Goal: Answer question/provide support

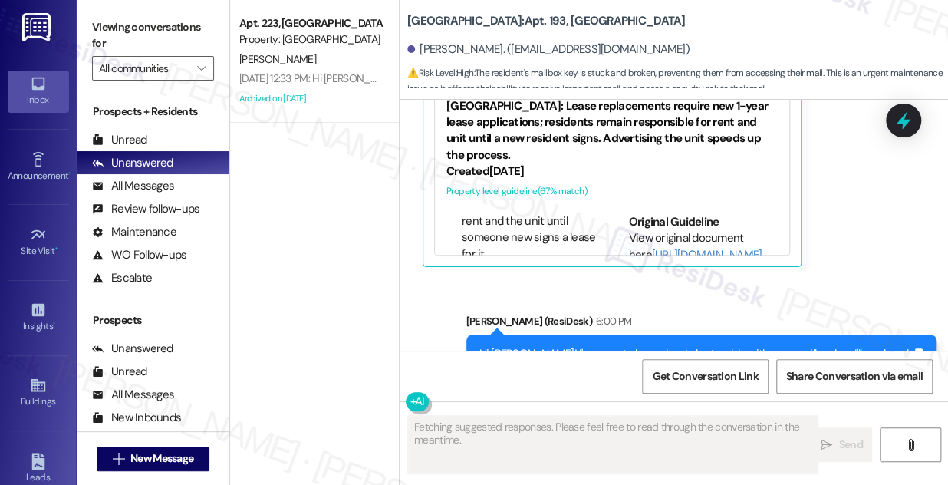
scroll to position [6519, 0]
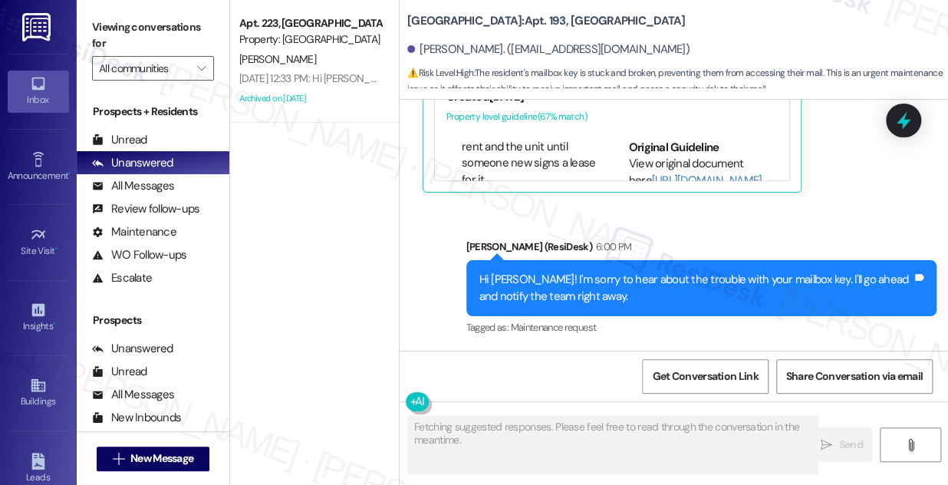
click at [580, 277] on div "Hi [PERSON_NAME]! I'm sorry to hear about the trouble with your mailbox key. I'…" at bounding box center [695, 287] width 433 height 33
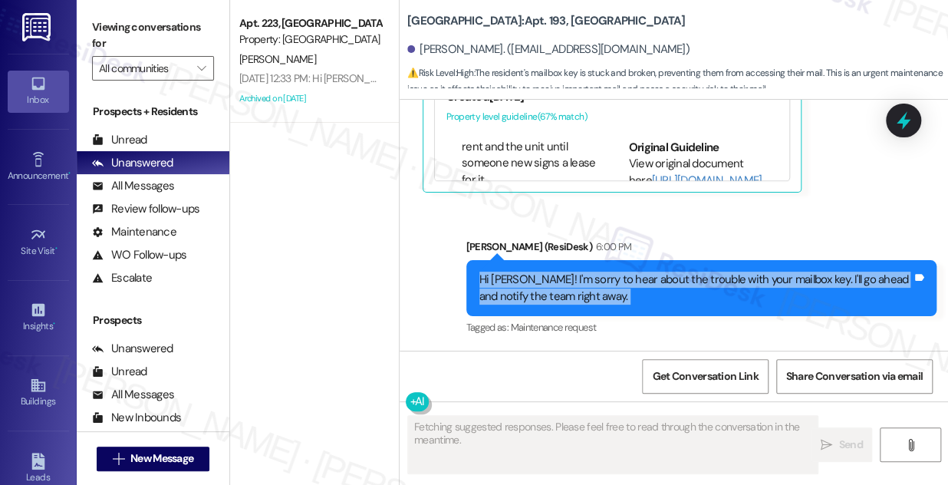
click at [580, 277] on div "Hi [PERSON_NAME]! I'm sorry to hear about the trouble with your mailbox key. I'…" at bounding box center [695, 287] width 433 height 33
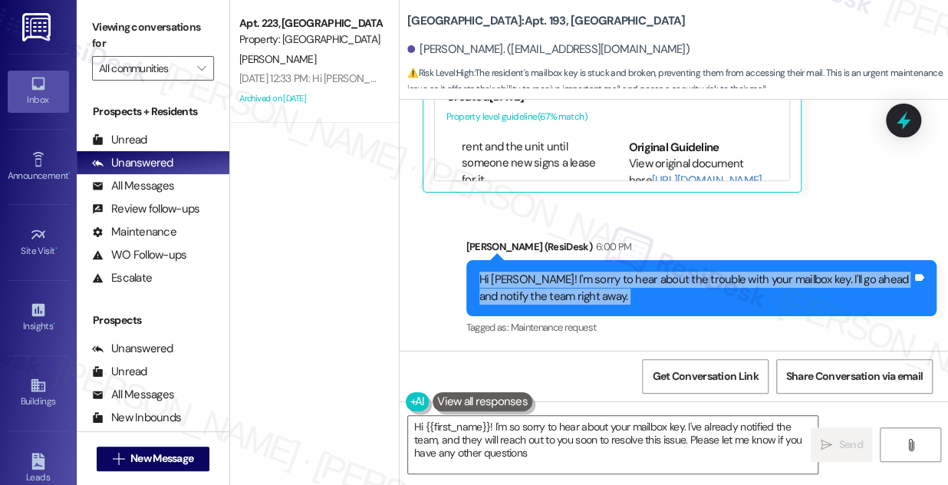
type textarea "Hi {{first_name}}! I'm so sorry to hear about your mailbox key. I've already no…"
click at [508, 439] on textarea "Hi {{first_name}}! I'm so sorry to hear about your mailbox key. I've already no…" at bounding box center [612, 445] width 409 height 58
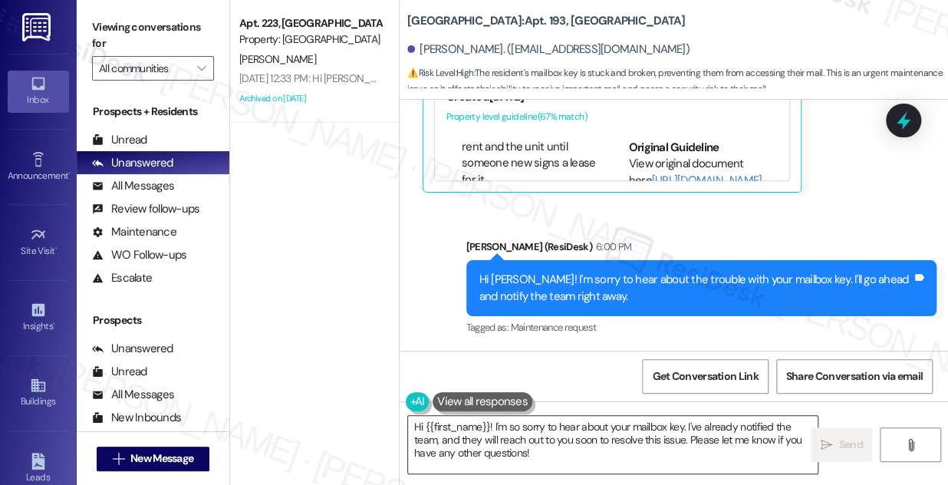
click at [508, 439] on textarea "Hi {{first_name}}! I'm so sorry to hear about your mailbox key. I've already no…" at bounding box center [612, 445] width 409 height 58
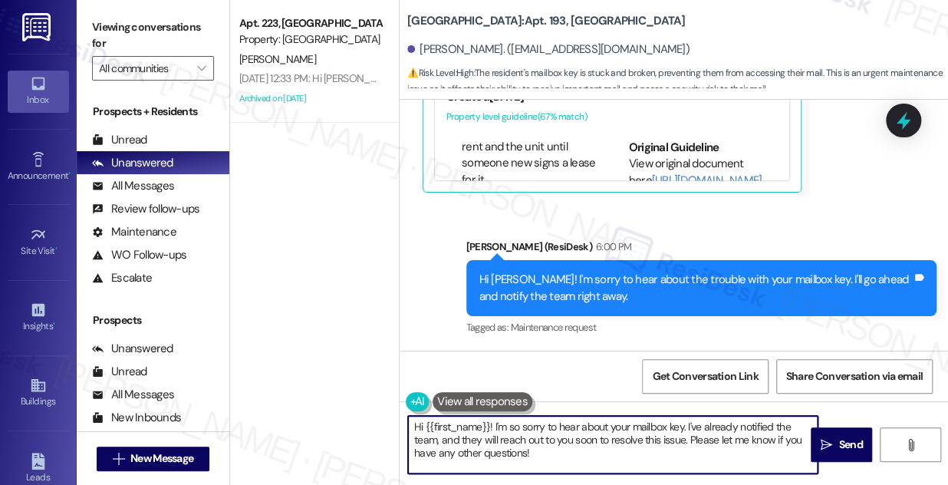
click at [508, 439] on textarea "Hi {{first_name}}! I'm so sorry to hear about your mailbox key. I've already no…" at bounding box center [612, 445] width 409 height 58
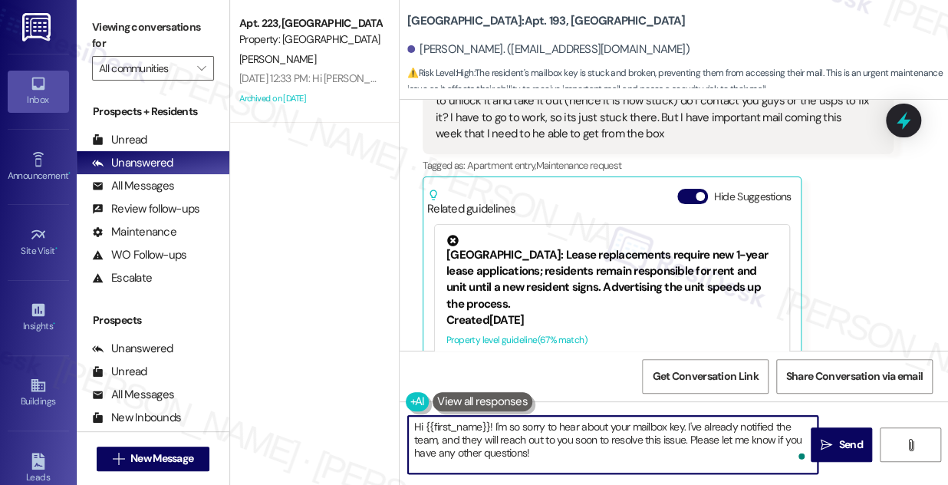
scroll to position [6240, 0]
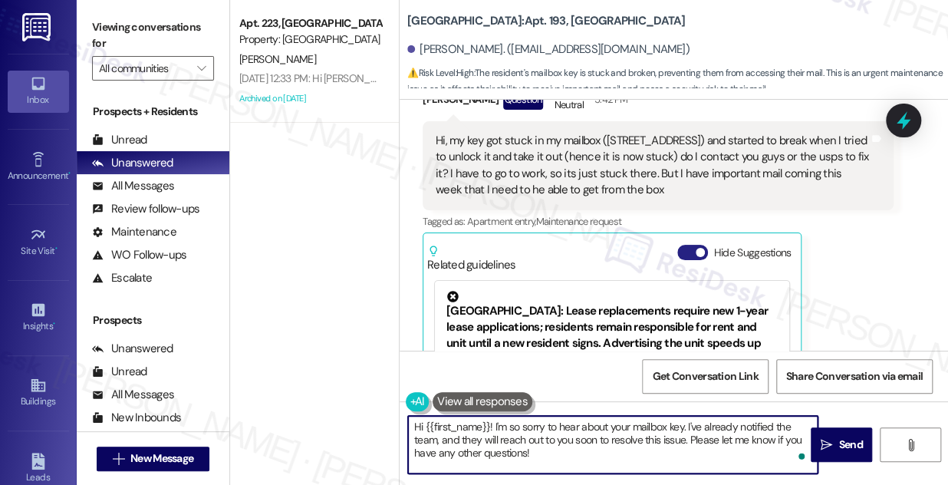
click at [692, 253] on button "Hide Suggestions" at bounding box center [692, 252] width 31 height 15
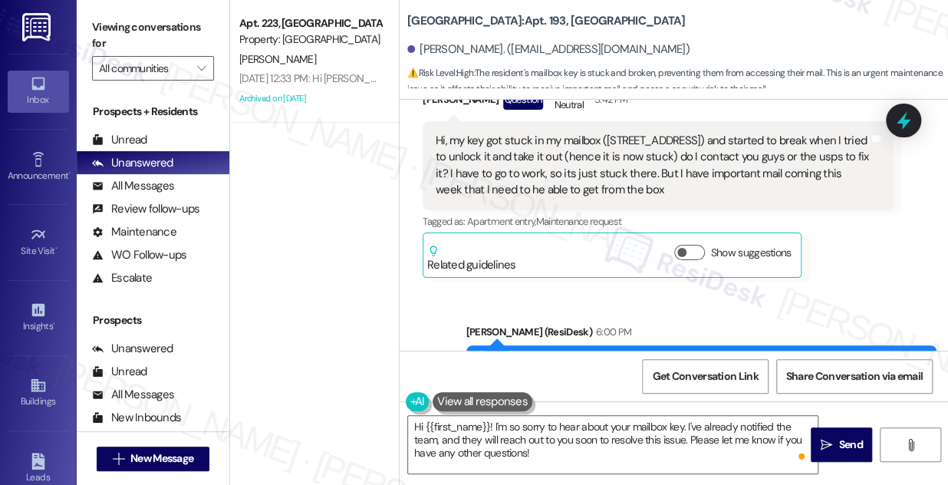
click at [560, 158] on div "Hi, my key got stuck in my mailbox ([STREET_ADDRESS]) and started to break when…" at bounding box center [652, 166] width 433 height 66
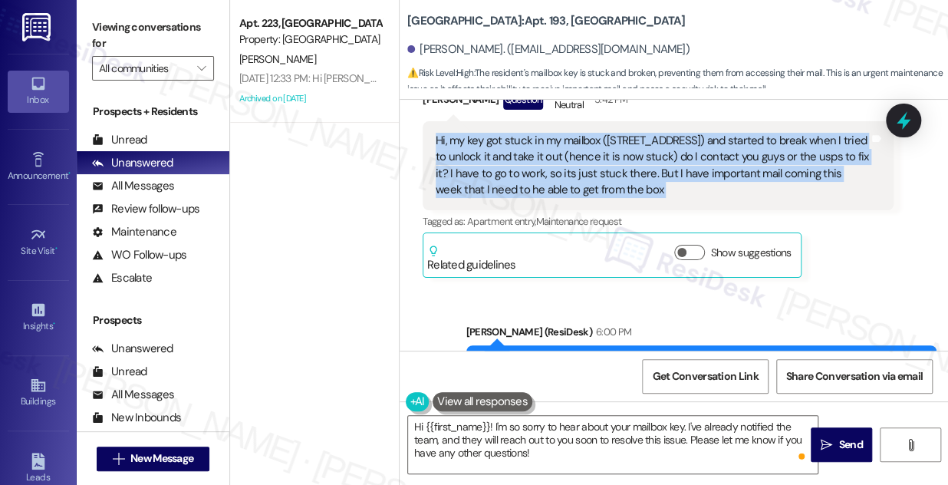
click at [560, 158] on div "Hi, my key got stuck in my mailbox ([STREET_ADDRESS]) and started to break when…" at bounding box center [652, 166] width 433 height 66
click at [912, 120] on icon at bounding box center [903, 120] width 26 height 26
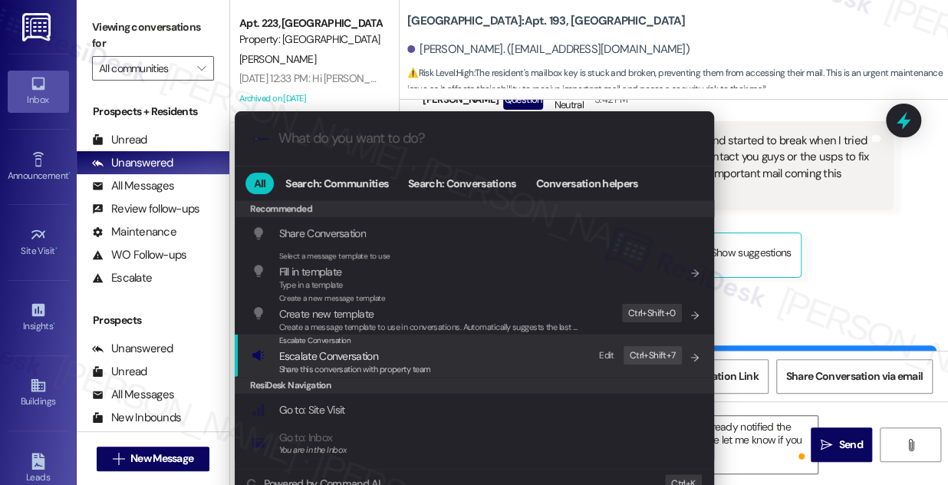
click at [404, 353] on span "Escalate Conversation" at bounding box center [355, 355] width 152 height 17
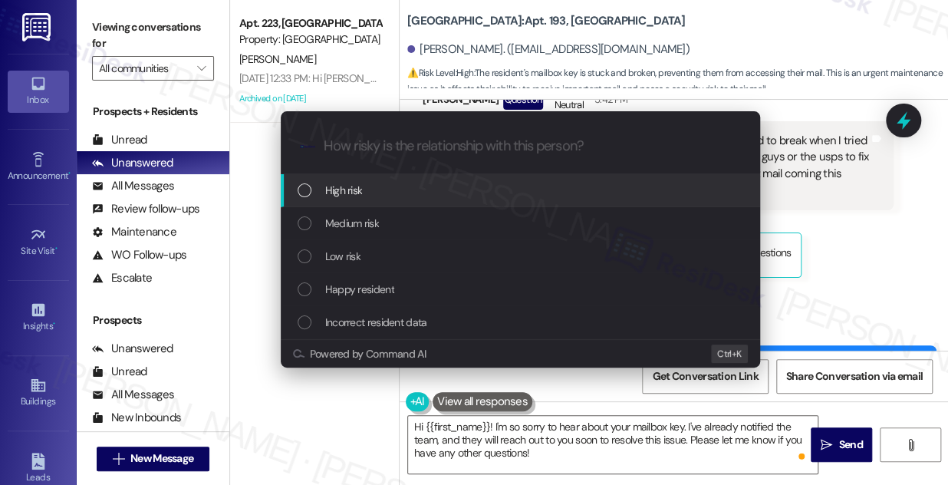
click at [843, 169] on div "Escalate Conversation How risky is the relationship with this person? Topics (e…" at bounding box center [474, 242] width 948 height 485
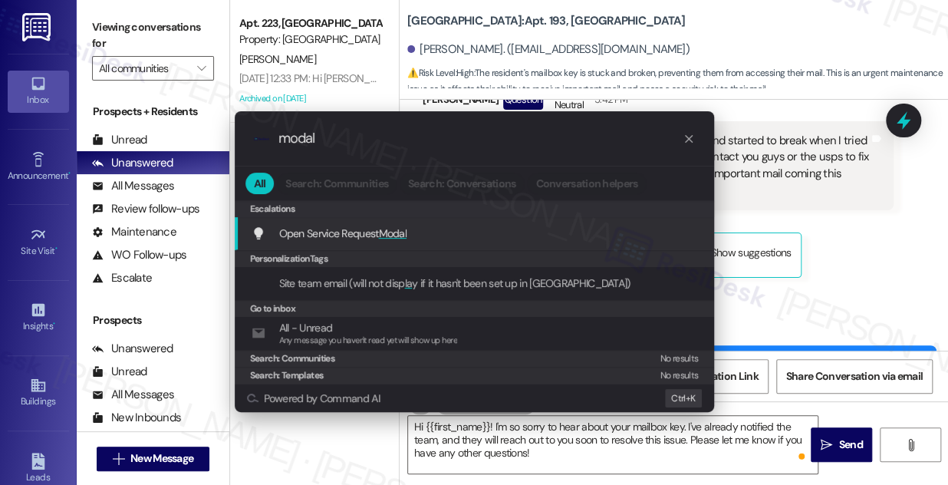
type input "modal"
click at [396, 228] on span "Modal" at bounding box center [393, 233] width 28 height 14
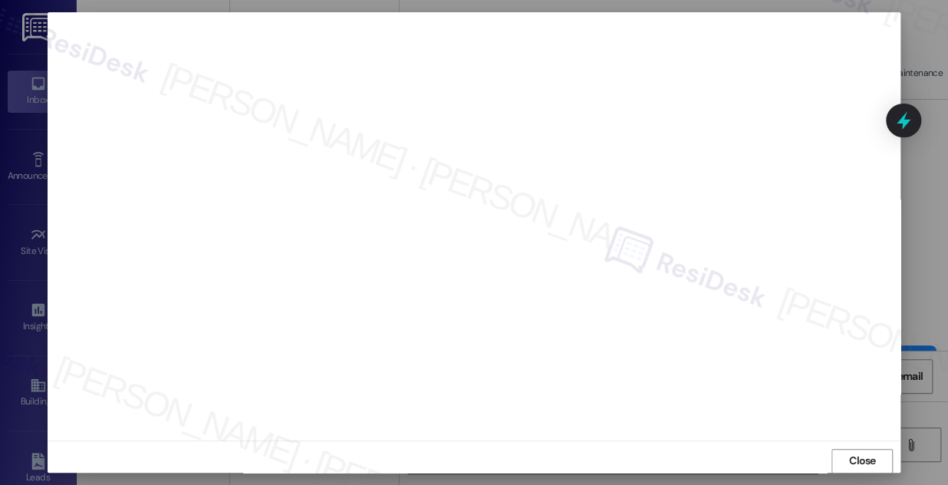
scroll to position [16, 0]
click at [831, 455] on button "Close" at bounding box center [861, 453] width 61 height 25
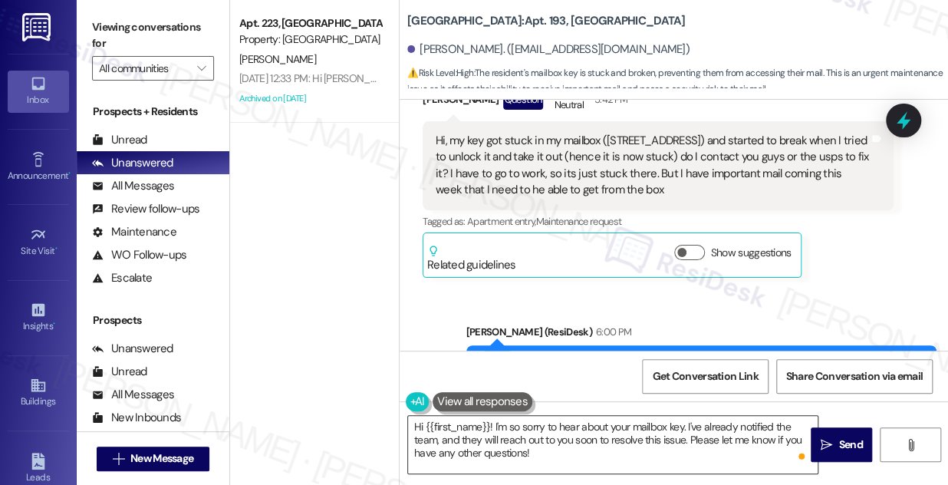
click at [514, 425] on textarea "Hi {{first_name}}! I'm so sorry to hear about your mailbox key. I've already no…" at bounding box center [612, 445] width 409 height 58
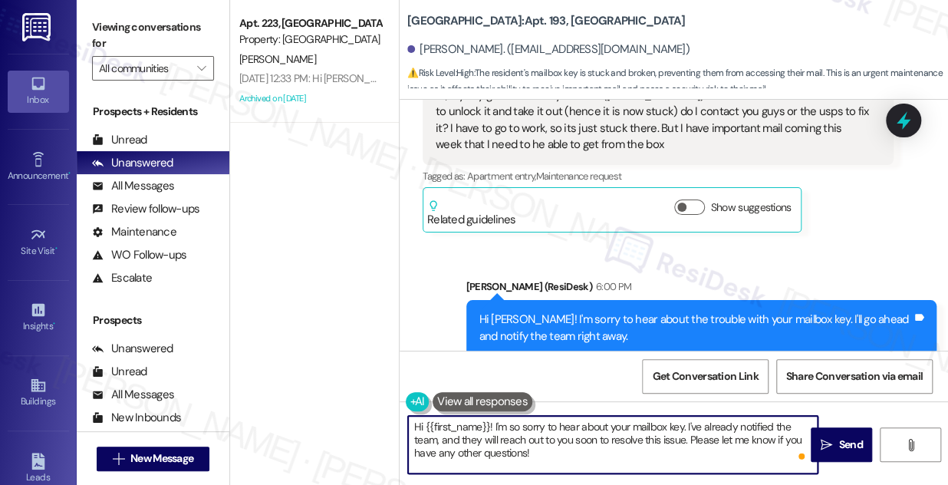
scroll to position [6325, 0]
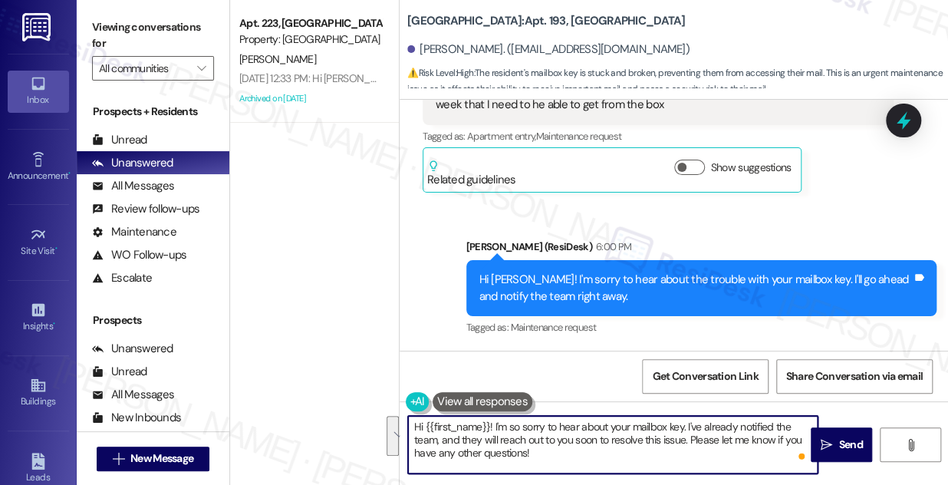
drag, startPoint x: 592, startPoint y: 450, endPoint x: 489, endPoint y: 425, distance: 105.8
click at [489, 425] on textarea "Hi {{first_name}}! I'm so sorry to hear about your mailbox key. I've already no…" at bounding box center [612, 445] width 409 height 58
drag, startPoint x: 727, startPoint y: 429, endPoint x: 730, endPoint y: 421, distance: 8.3
click at [730, 421] on textarea "Hi {{first_name}}, I'm unable to submit a service request on your behalf. We're…" at bounding box center [612, 445] width 409 height 58
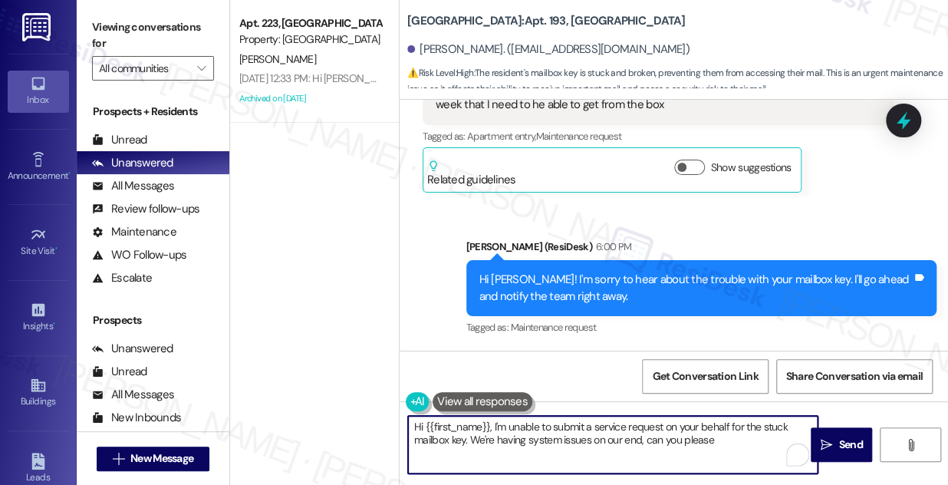
click at [720, 439] on textarea "Hi {{first_name}}, I'm unable to submit a service request on your behalf for th…" at bounding box center [612, 445] width 409 height 58
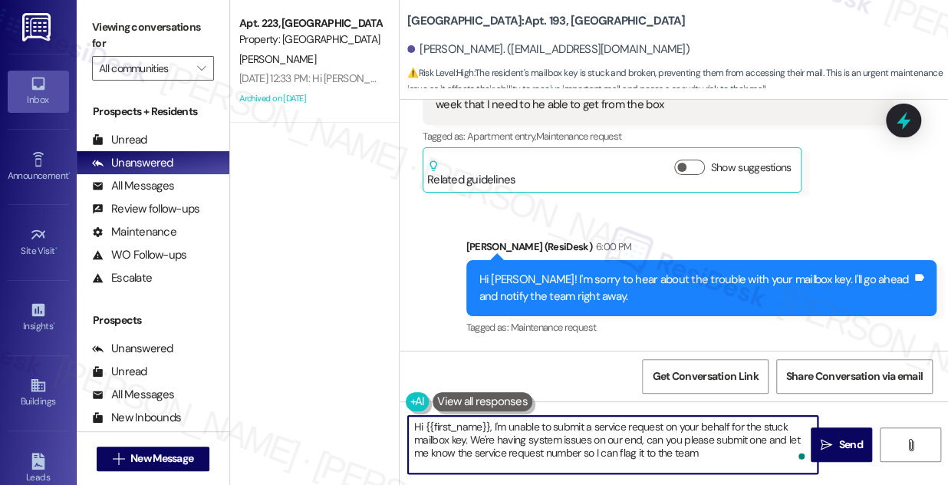
type textarea "Hi {{first_name}}, I'm unable to submit a service request on your behalf for th…"
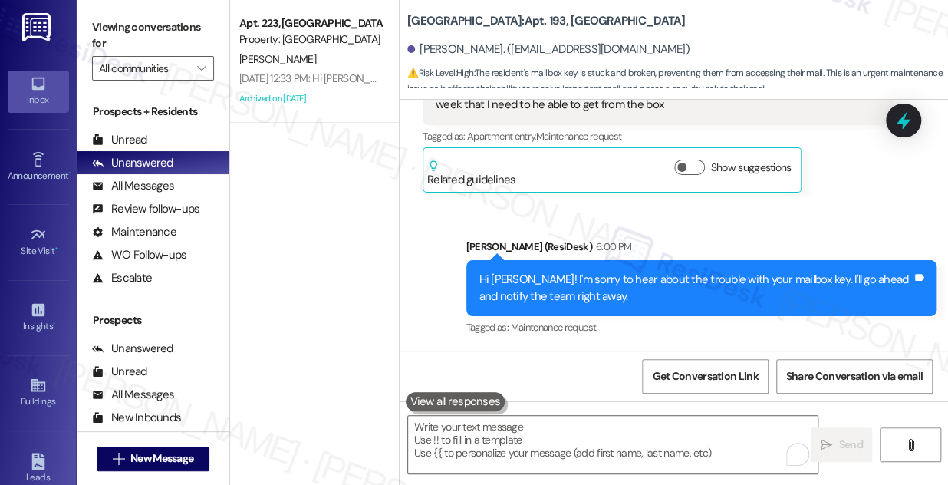
click at [141, 27] on label "Viewing conversations for" at bounding box center [153, 35] width 122 height 41
click at [133, 32] on label "Viewing conversations for" at bounding box center [153, 35] width 122 height 41
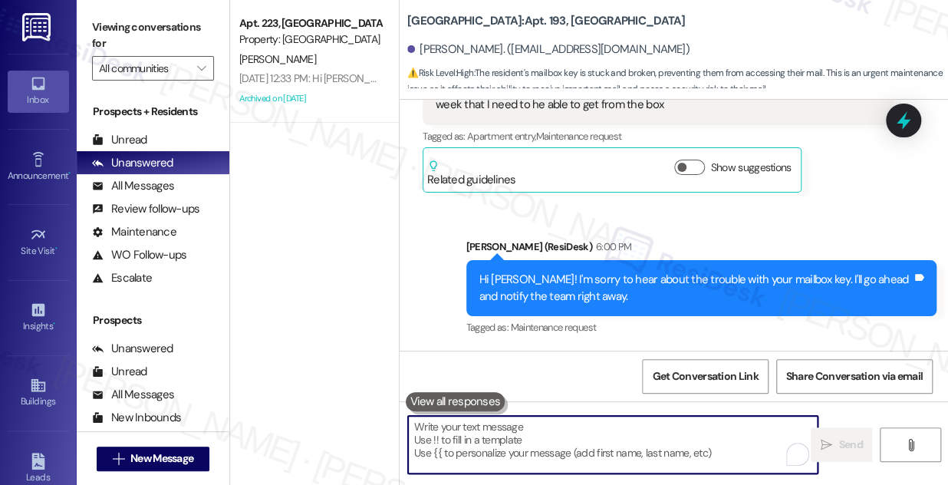
click at [462, 452] on textarea "To enrich screen reader interactions, please activate Accessibility in Grammarl…" at bounding box center [612, 445] width 409 height 58
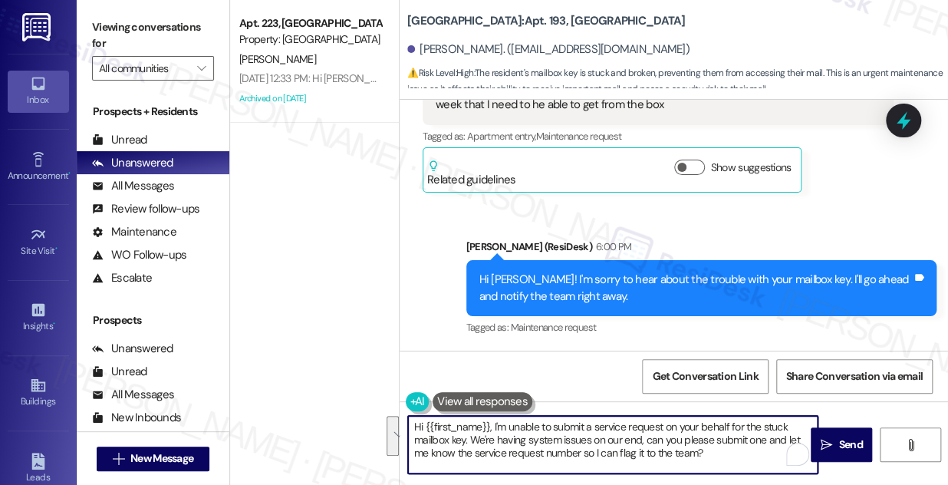
click at [514, 440] on textarea "Hi {{first_name}}, I'm unable to submit a service request on your behalf for th…" at bounding box center [612, 445] width 409 height 58
drag, startPoint x: 721, startPoint y: 459, endPoint x: 492, endPoint y: 423, distance: 231.3
click at [492, 423] on textarea "Hi {{first_name}}, I'm unable to submit a service request on your behalf for th…" at bounding box center [612, 445] width 409 height 58
paste textarea "’m currently unable to submit a service request on your behalf for the stuck ma…"
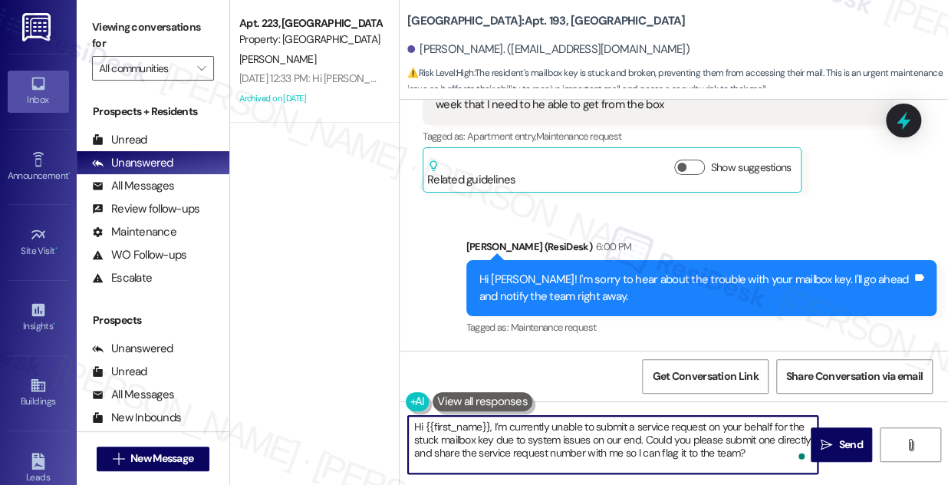
click at [593, 432] on textarea "Hi {{first_name}}, I’m currently unable to submit a service request on your beh…" at bounding box center [612, 445] width 409 height 58
click at [609, 429] on textarea "Hi {{first_name}}, I’m currently unable to submit a service request on your beh…" at bounding box center [612, 445] width 409 height 58
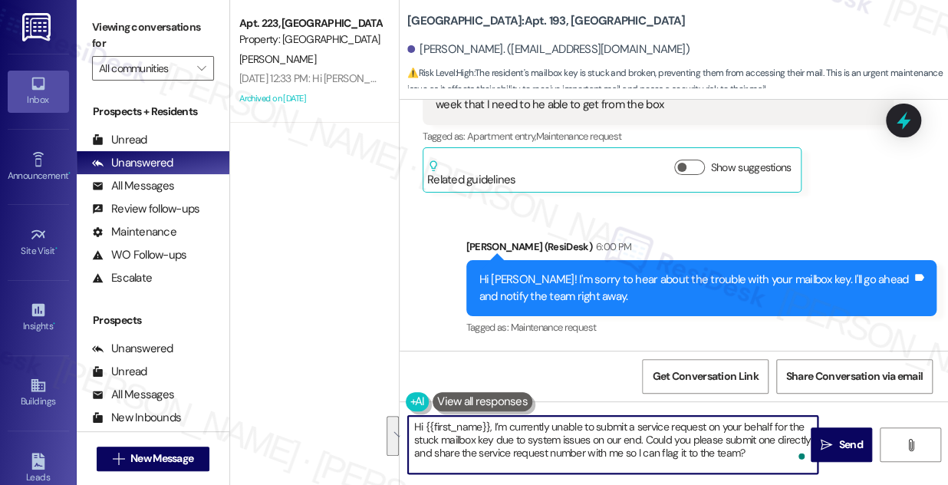
click at [609, 429] on textarea "Hi {{first_name}}, I’m currently unable to submit a service request on your beh…" at bounding box center [612, 445] width 409 height 58
click at [533, 454] on textarea "Hi {{first_name}}, I’m currently unable to submit a service request on your beh…" at bounding box center [612, 445] width 409 height 58
click at [754, 456] on textarea "Hi {{first_name}}, I’m currently unable to submit a service request on your beh…" at bounding box center [612, 445] width 409 height 58
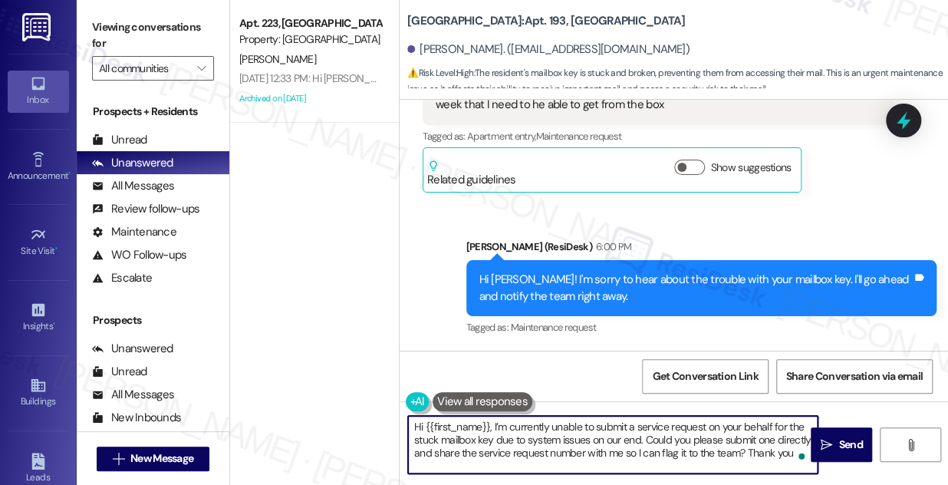
type textarea "Hi {{first_name}}, I’m currently unable to submit a service request on your beh…"
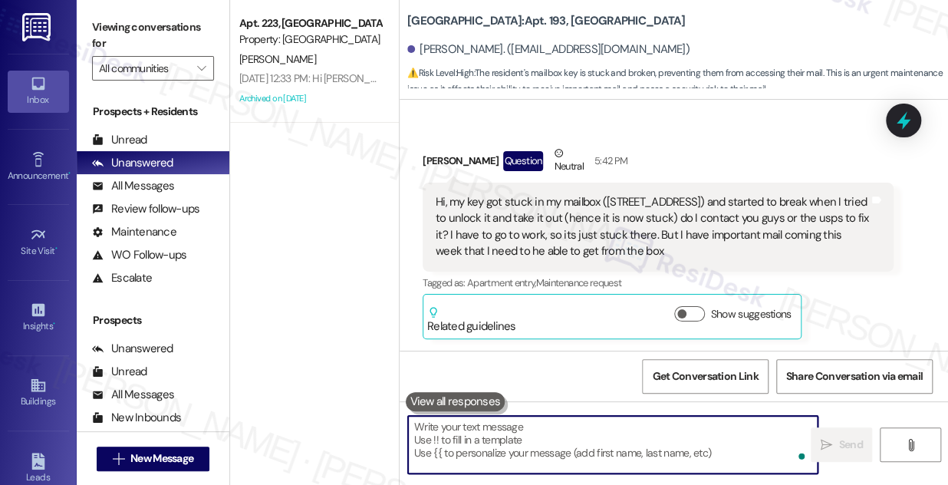
scroll to position [6465, 0]
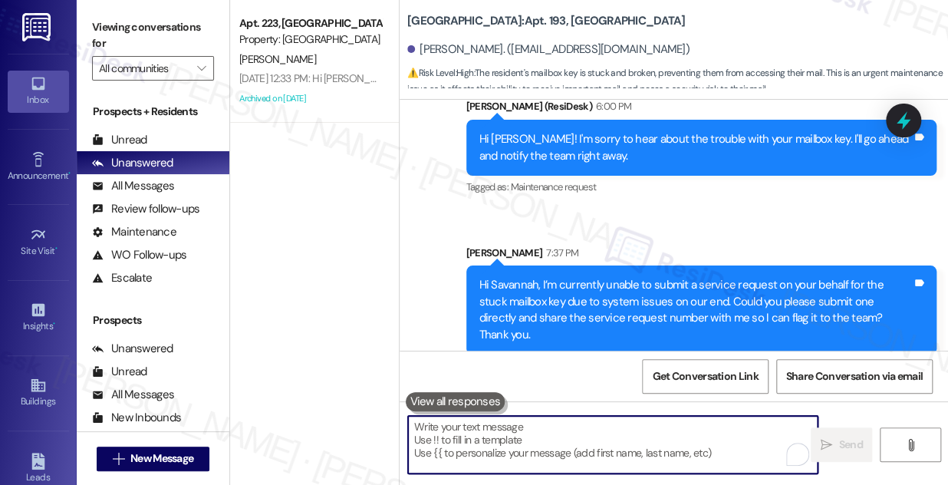
click at [570, 320] on div "Hi Savannah, I’m currently unable to submit a service request on your behalf fo…" at bounding box center [695, 310] width 433 height 66
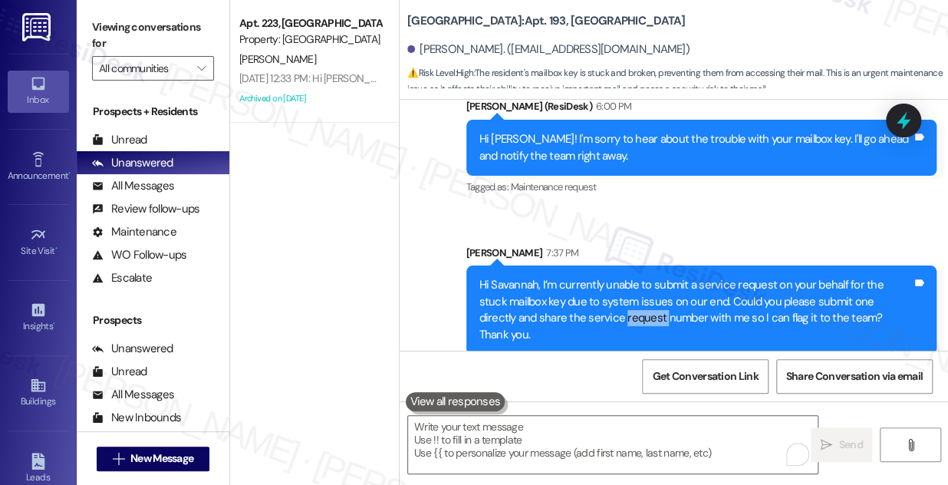
click at [570, 320] on div "Hi Savannah, I’m currently unable to submit a service request on your behalf fo…" at bounding box center [695, 310] width 433 height 66
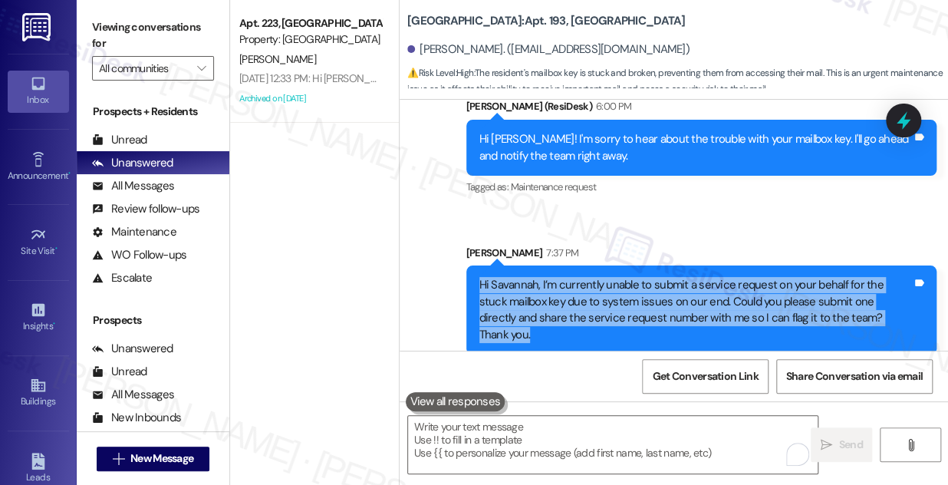
click at [570, 320] on div "Hi Savannah, I’m currently unable to submit a service request on your behalf fo…" at bounding box center [695, 310] width 433 height 66
click at [725, 273] on div "Hi Savannah, I’m currently unable to submit a service request on your behalf fo…" at bounding box center [701, 309] width 471 height 89
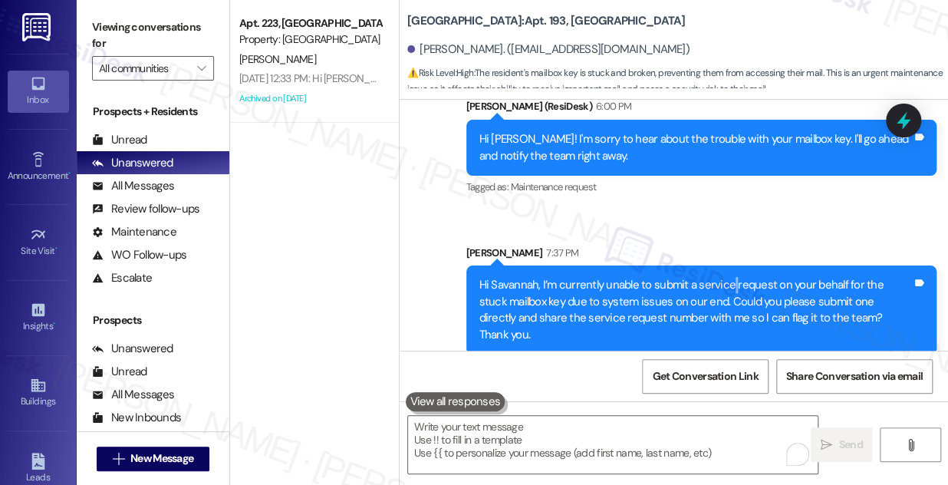
click at [725, 273] on div "Hi Savannah, I’m currently unable to submit a service request on your behalf fo…" at bounding box center [701, 309] width 471 height 89
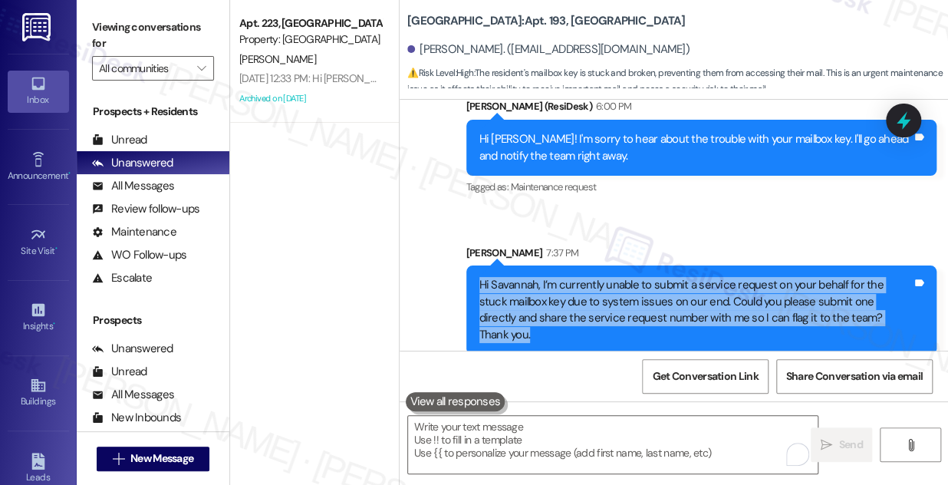
click at [725, 273] on div "Hi Savannah, I’m currently unable to submit a service request on your behalf fo…" at bounding box center [701, 309] width 471 height 89
click at [568, 278] on div "Hi Savannah, I’m currently unable to submit a service request on your behalf fo…" at bounding box center [695, 310] width 433 height 66
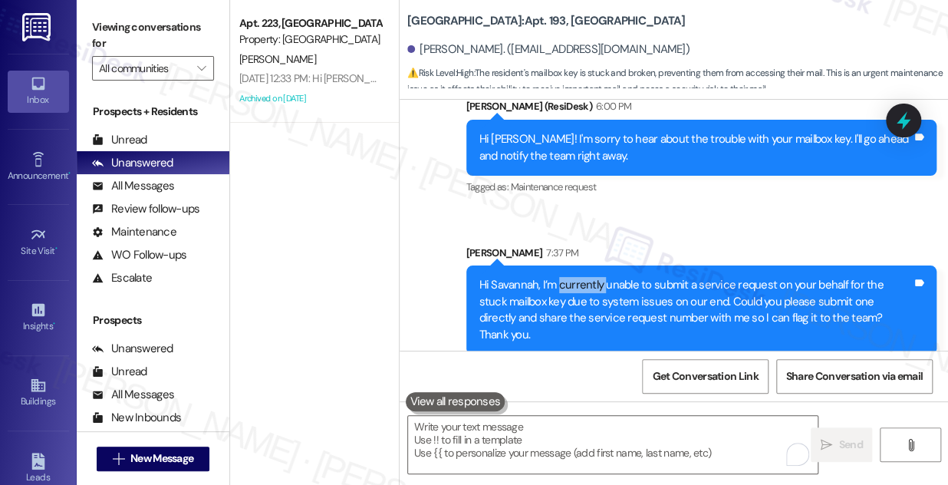
click at [568, 278] on div "Hi Savannah, I’m currently unable to submit a service request on your behalf fo…" at bounding box center [695, 310] width 433 height 66
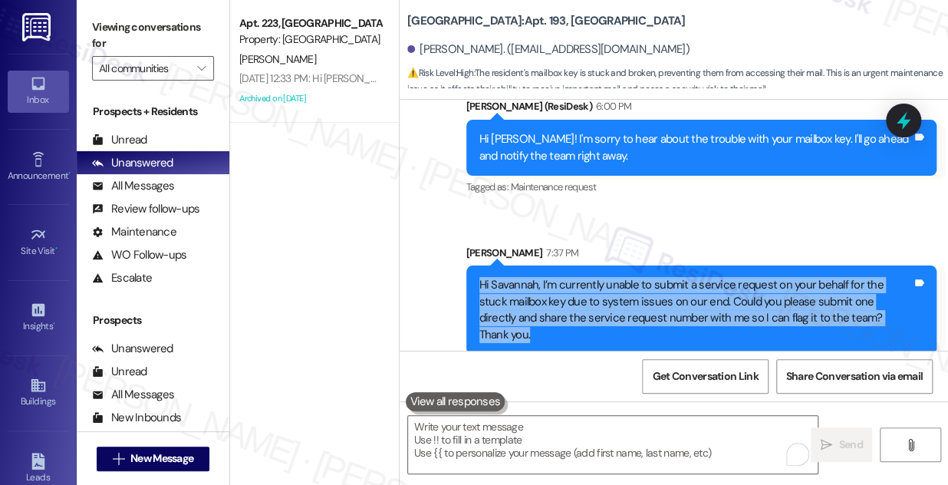
click at [568, 278] on div "Hi Savannah, I’m currently unable to submit a service request on your behalf fo…" at bounding box center [695, 310] width 433 height 66
click at [540, 292] on div "Hi Savannah, I’m currently unable to submit a service request on your behalf fo…" at bounding box center [695, 310] width 433 height 66
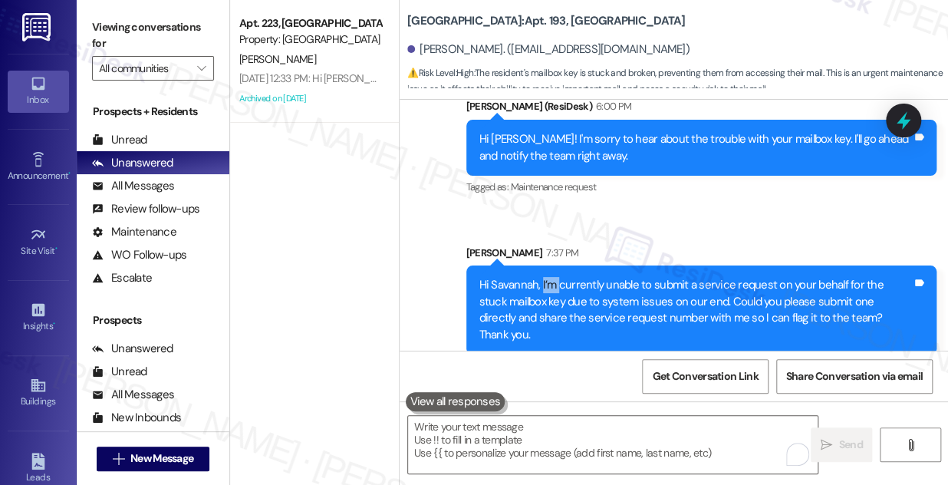
click at [540, 292] on div "Hi Savannah, I’m currently unable to submit a service request on your behalf fo…" at bounding box center [695, 310] width 433 height 66
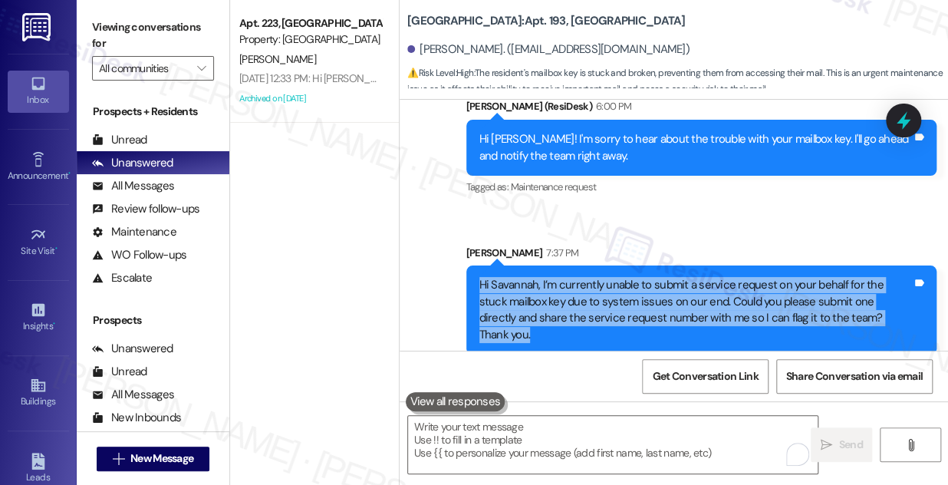
click at [540, 292] on div "Hi Savannah, I’m currently unable to submit a service request on your behalf fo…" at bounding box center [695, 310] width 433 height 66
click at [595, 290] on div "Hi Savannah, I’m currently unable to submit a service request on your behalf fo…" at bounding box center [695, 310] width 433 height 66
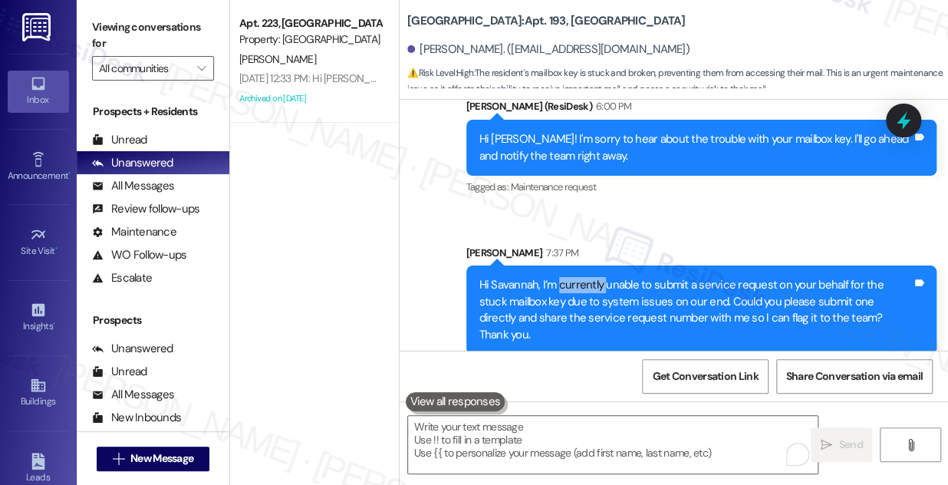
click at [595, 290] on div "Hi Savannah, I’m currently unable to submit a service request on your behalf fo…" at bounding box center [695, 310] width 433 height 66
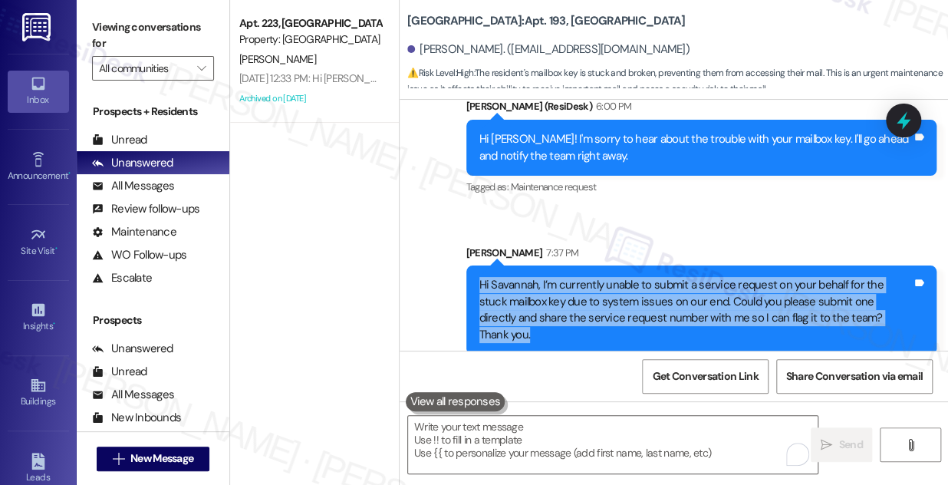
click at [595, 290] on div "Hi Savannah, I’m currently unable to submit a service request on your behalf fo…" at bounding box center [695, 310] width 433 height 66
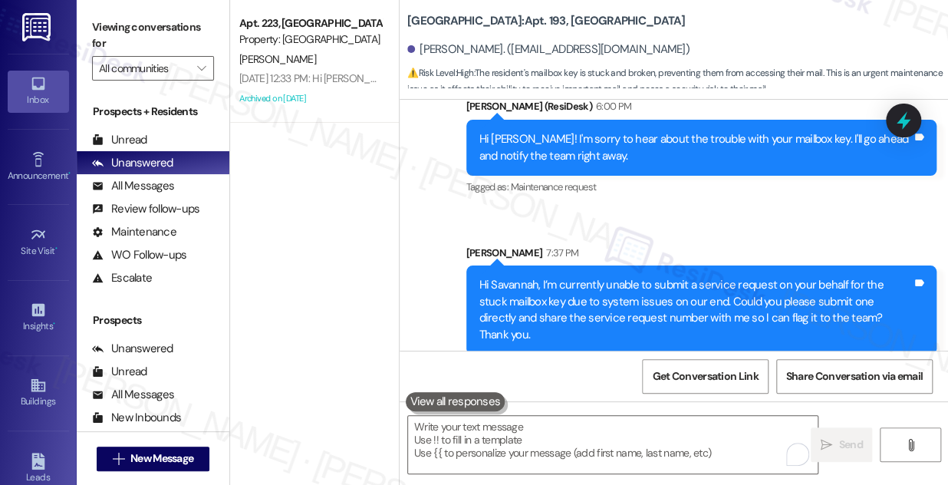
click at [675, 246] on div "[PERSON_NAME] 7:37 PM" at bounding box center [701, 255] width 471 height 21
click at [643, 294] on div "Hi Savannah, I’m currently unable to submit a service request on your behalf fo…" at bounding box center [695, 310] width 433 height 66
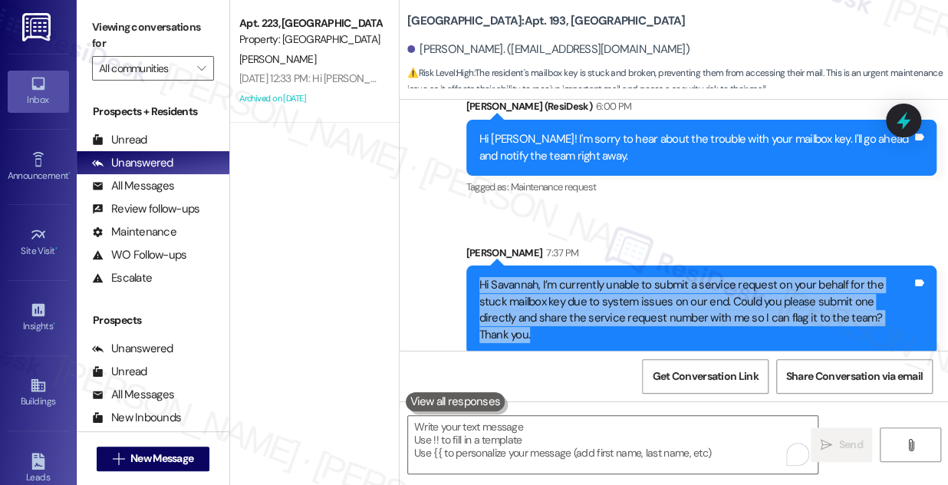
click at [643, 293] on div "Hi Savannah, I’m currently unable to submit a service request on your behalf fo…" at bounding box center [695, 310] width 433 height 66
